Goal: Task Accomplishment & Management: Use online tool/utility

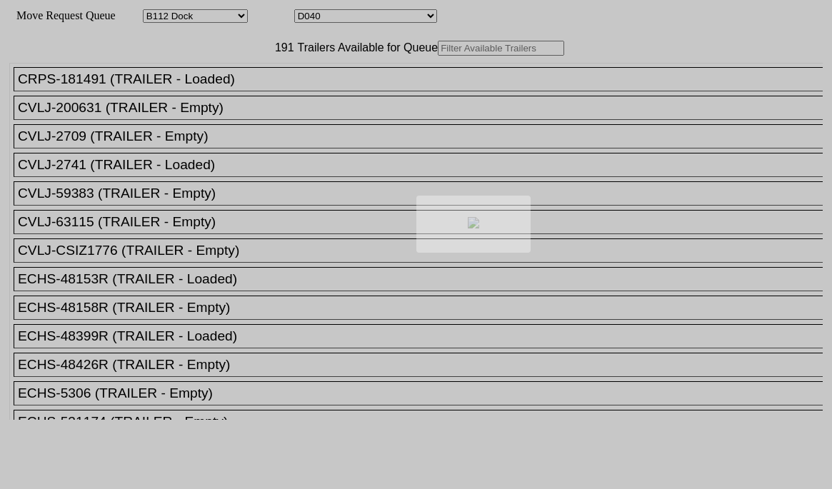
select select "121"
select select "3286"
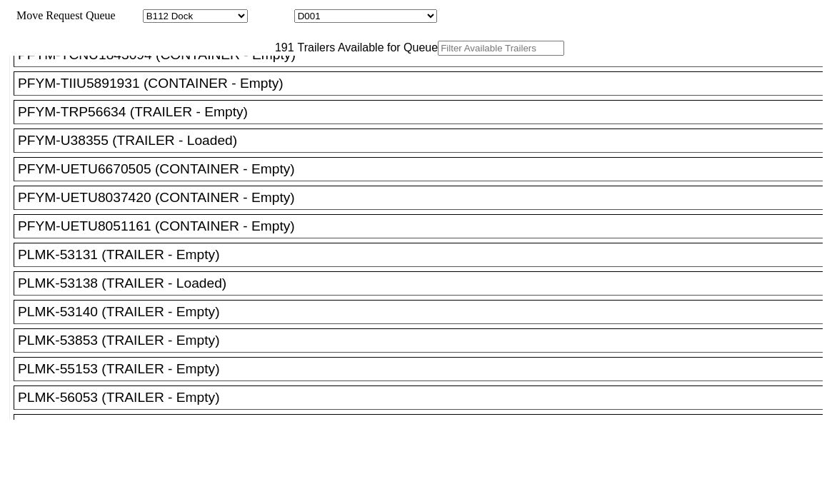
scroll to position [4262, 0]
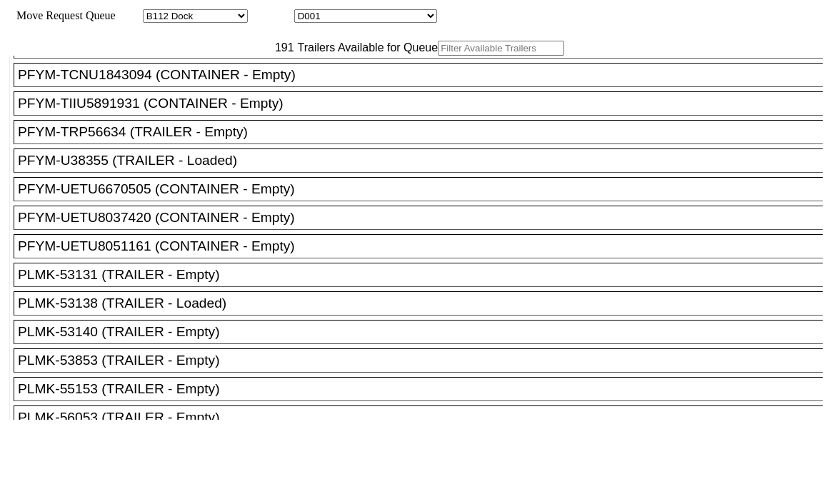
click at [438, 56] on input "text" at bounding box center [501, 48] width 126 height 15
paste input "UMXU891521"
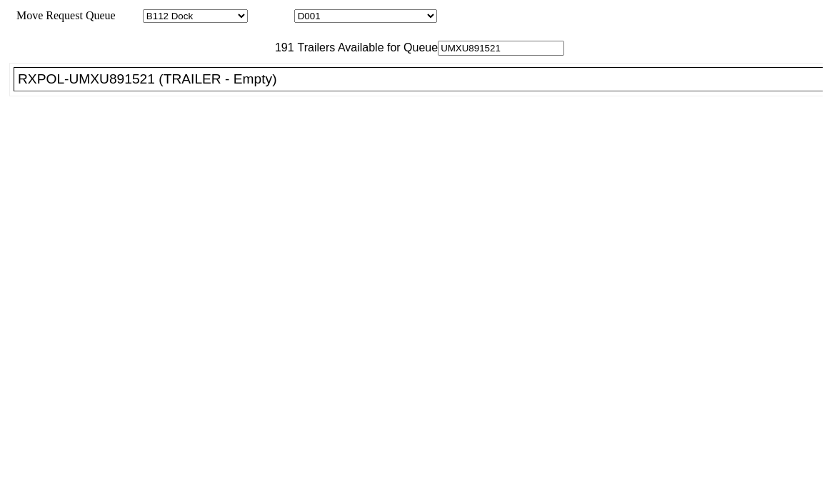
type input "UMXU891521"
click at [146, 87] on div "RXPOL-UMXU891521 (TRAILER - Empty)" at bounding box center [425, 79] width 814 height 16
